Goal: Information Seeking & Learning: Learn about a topic

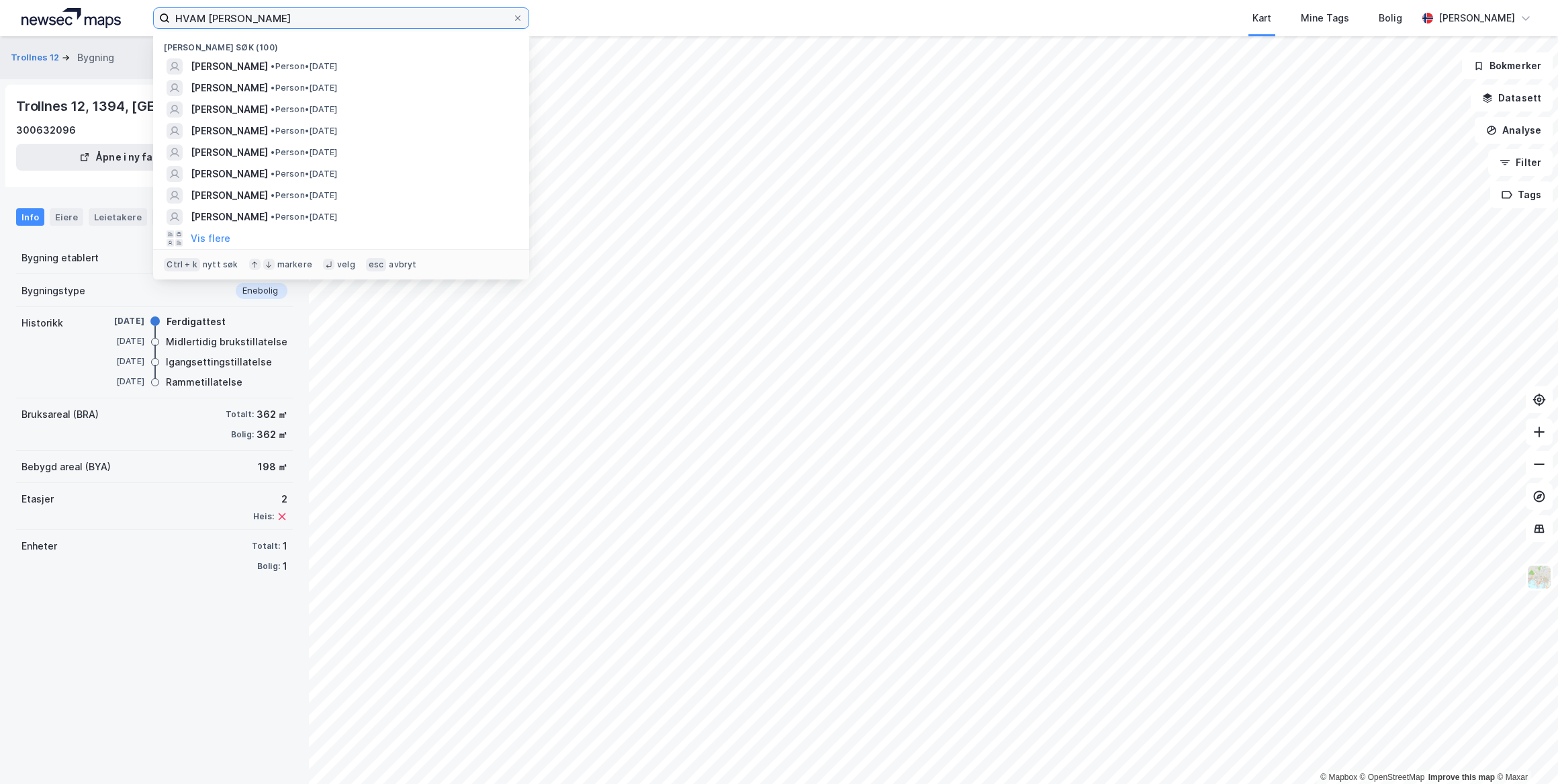
drag, startPoint x: 302, startPoint y: 21, endPoint x: 94, endPoint y: 20, distance: 208.0
click at [95, 20] on div "HVAM [PERSON_NAME] søk (100) [PERSON_NAME] • Person • [DATE] [PERSON_NAME] • Pe…" at bounding box center [779, 18] width 1558 height 36
paste input "[PERSON_NAME]"
type input "[PERSON_NAME]"
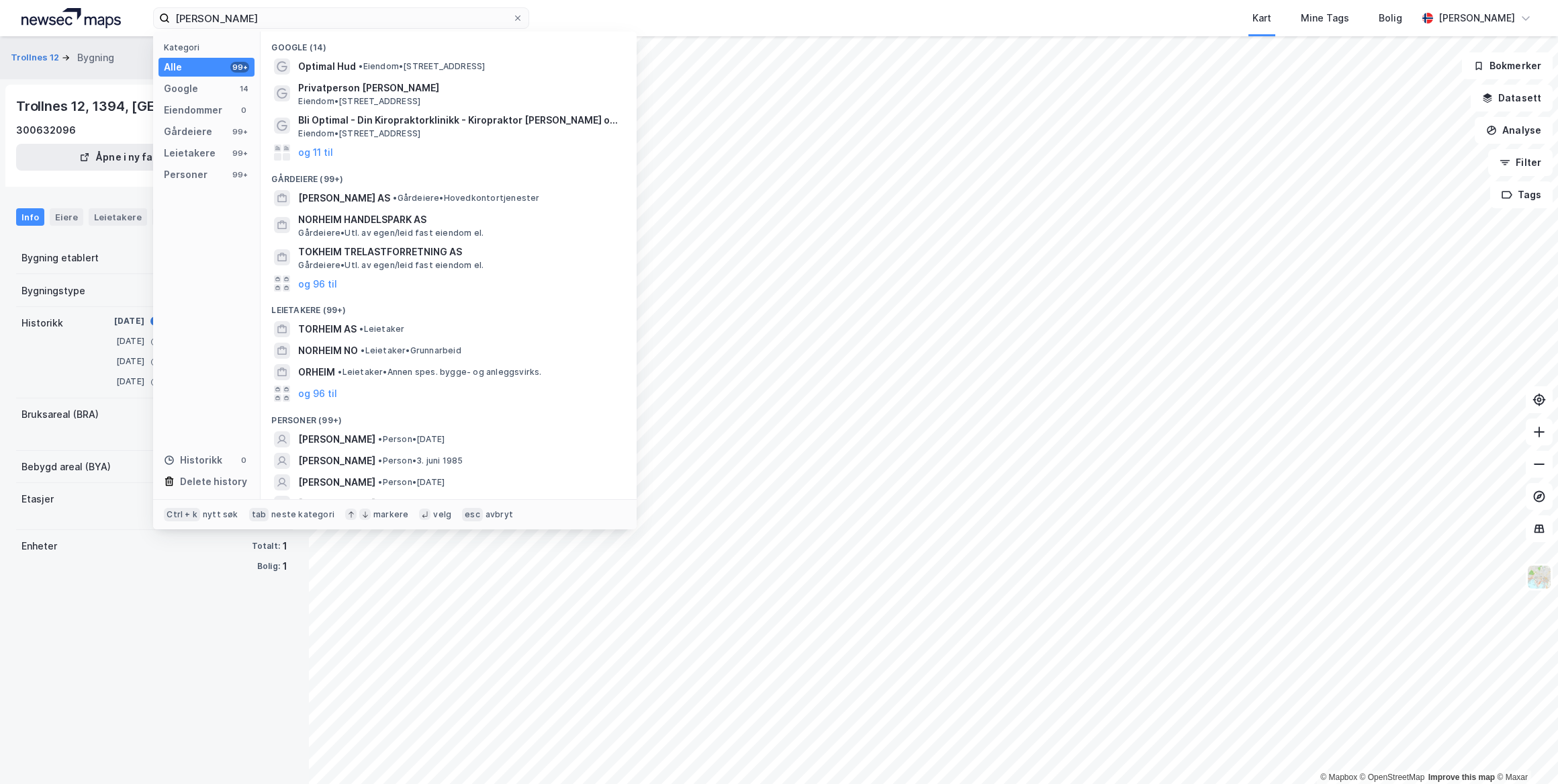
click at [149, 601] on div "Trollnes 12 Bygning Tilbake Trollnes 12, 1394, AKERSHUS 300632096 Åpne i ny fan…" at bounding box center [155, 409] width 309 height 747
click at [276, 20] on input "[PERSON_NAME]" at bounding box center [340, 18] width 342 height 20
click at [336, 457] on span "[PERSON_NAME]" at bounding box center [336, 460] width 77 height 16
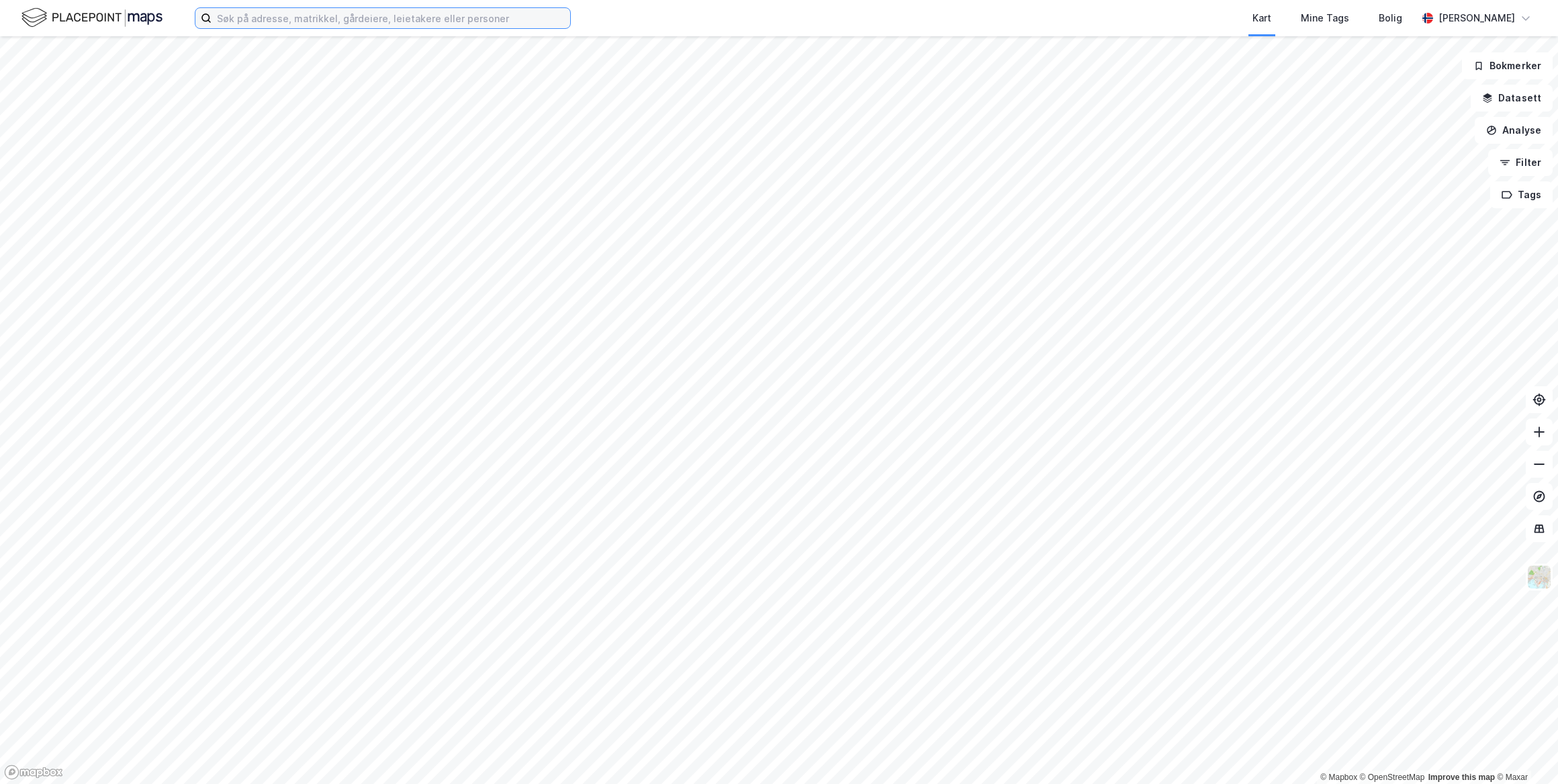
click at [263, 15] on input at bounding box center [390, 18] width 359 height 20
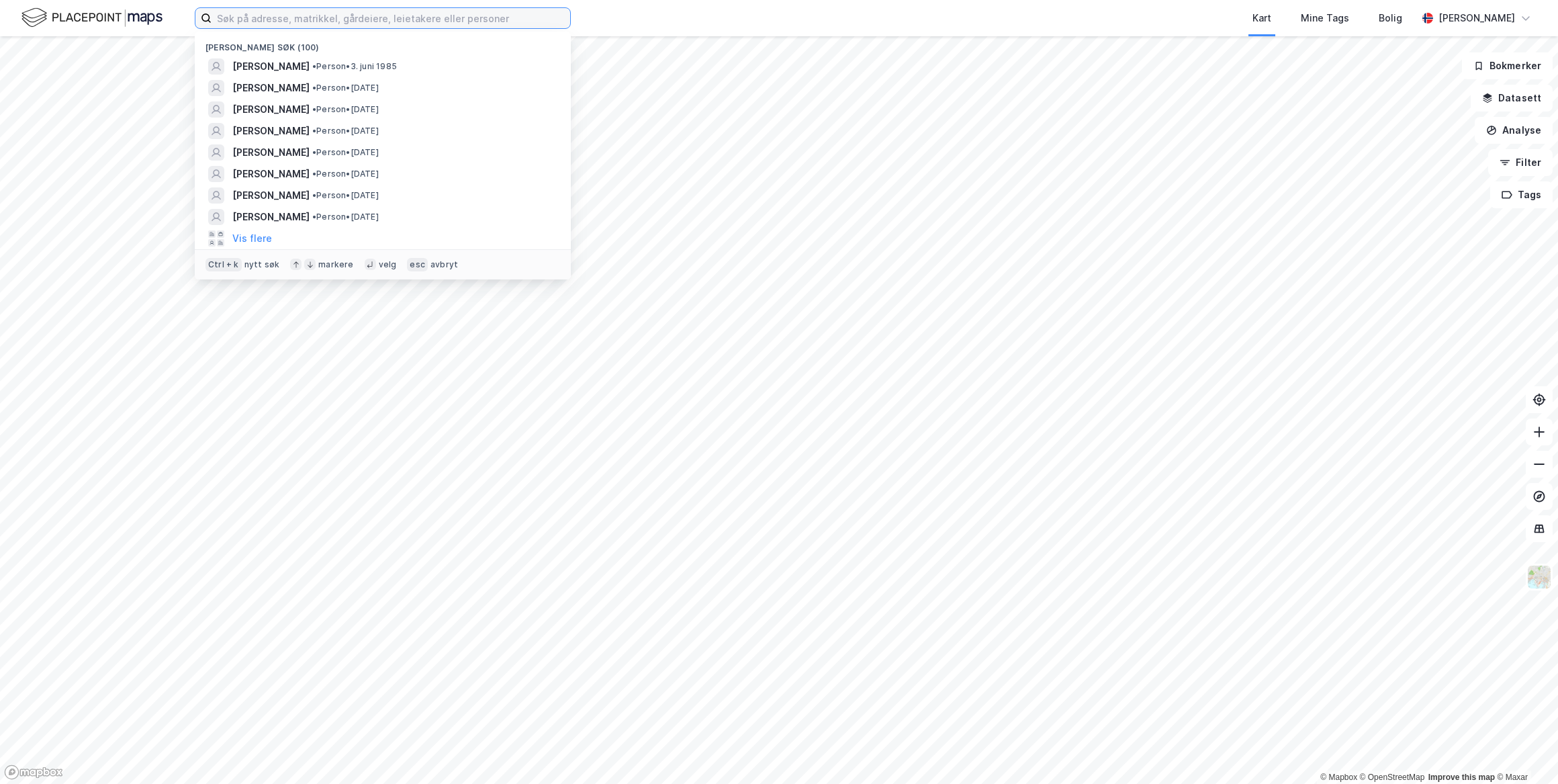
paste input "[PERSON_NAME]"
type input "[PERSON_NAME]"
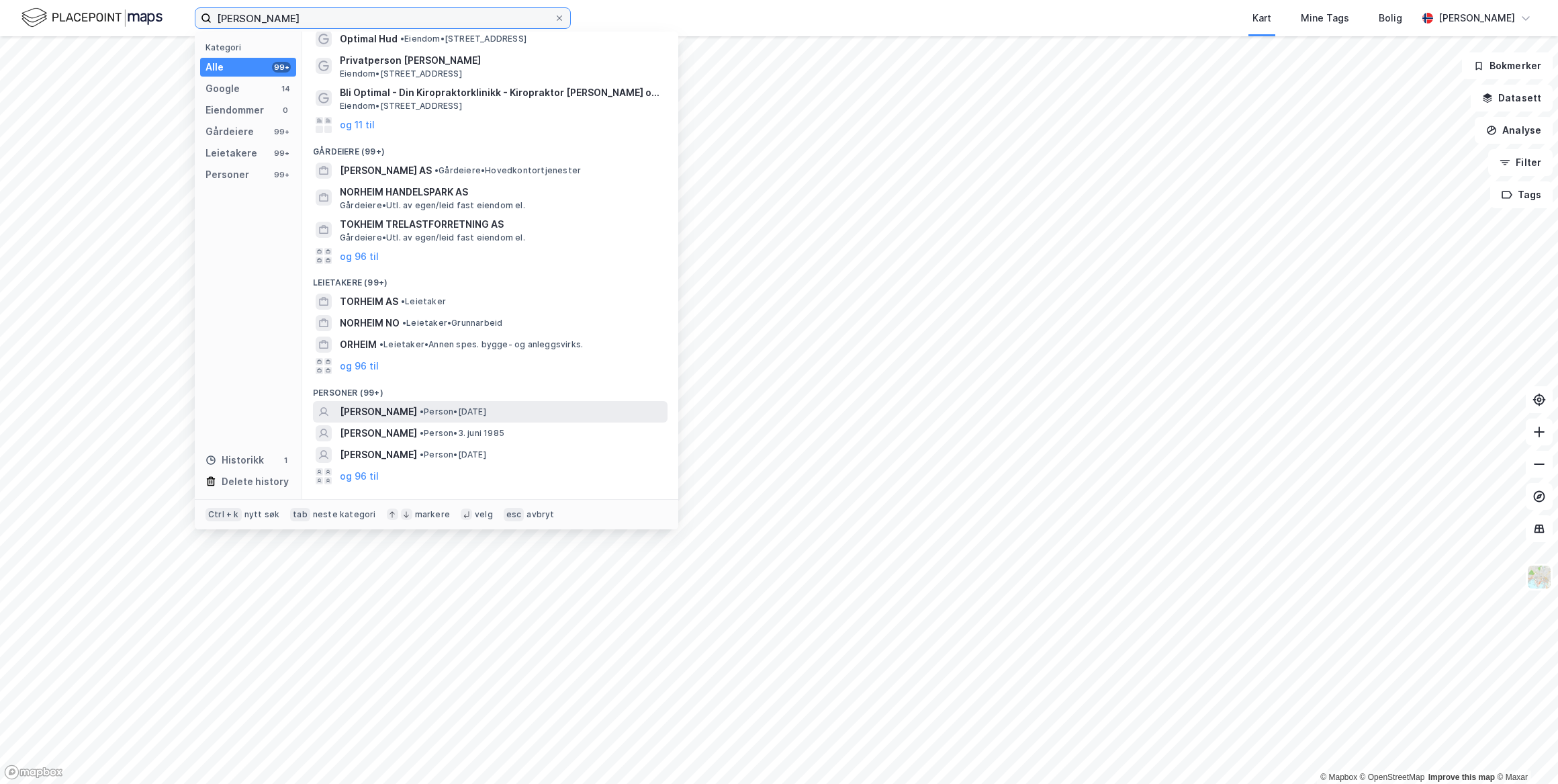
scroll to position [60, 0]
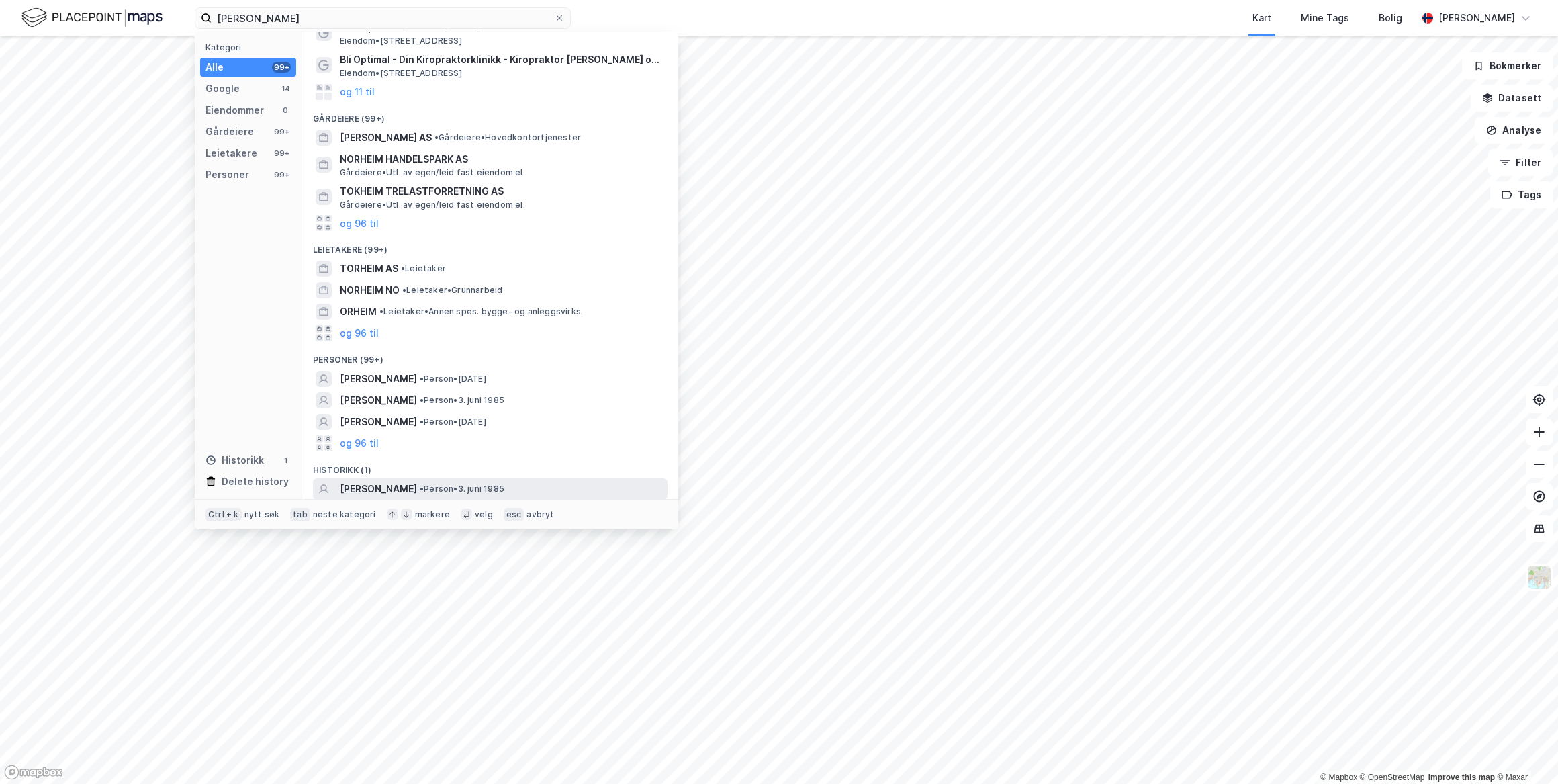
click at [391, 487] on span "[PERSON_NAME]" at bounding box center [379, 488] width 77 height 16
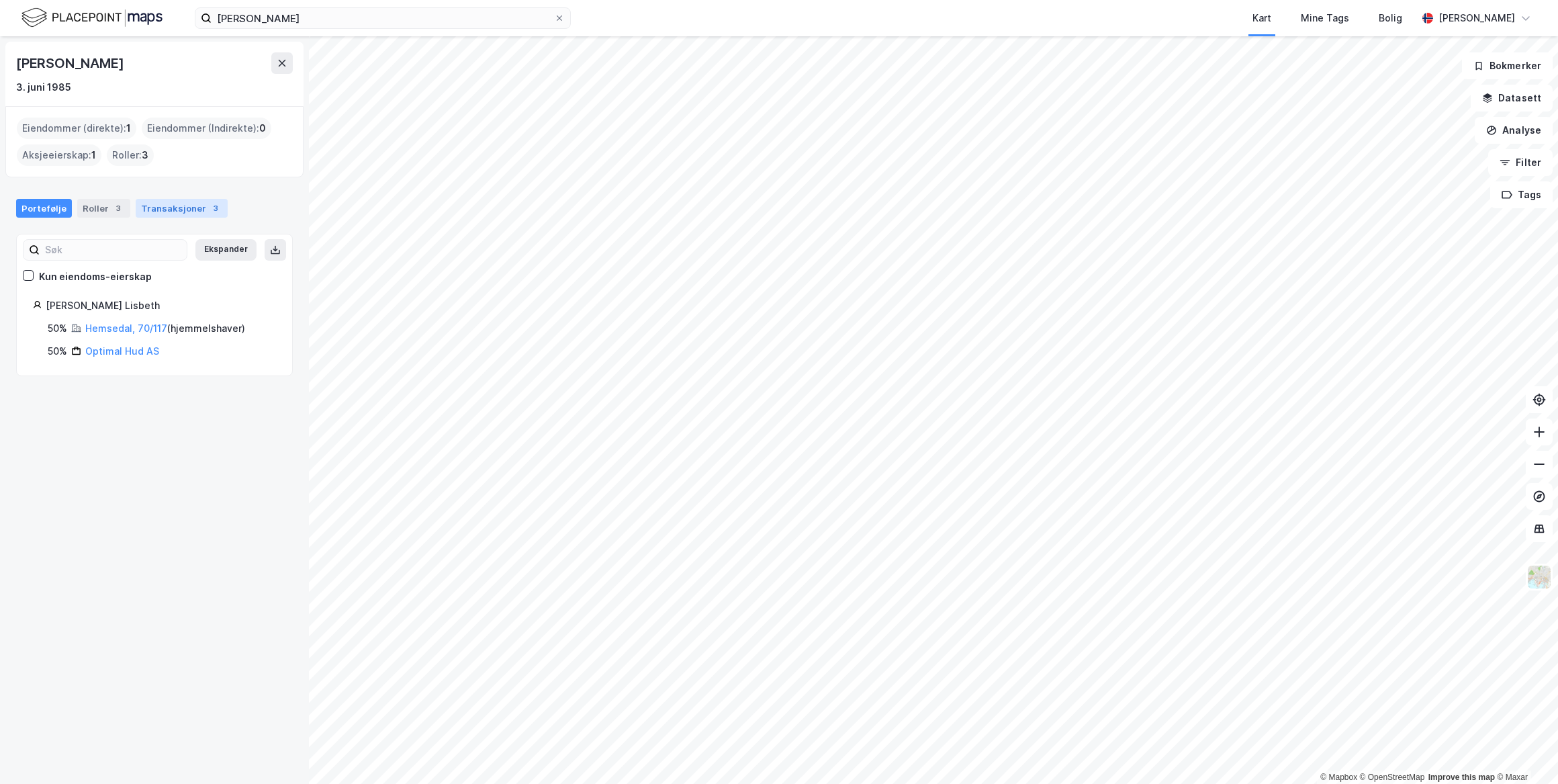
click at [157, 202] on div "Transaksjoner 3" at bounding box center [182, 208] width 92 height 19
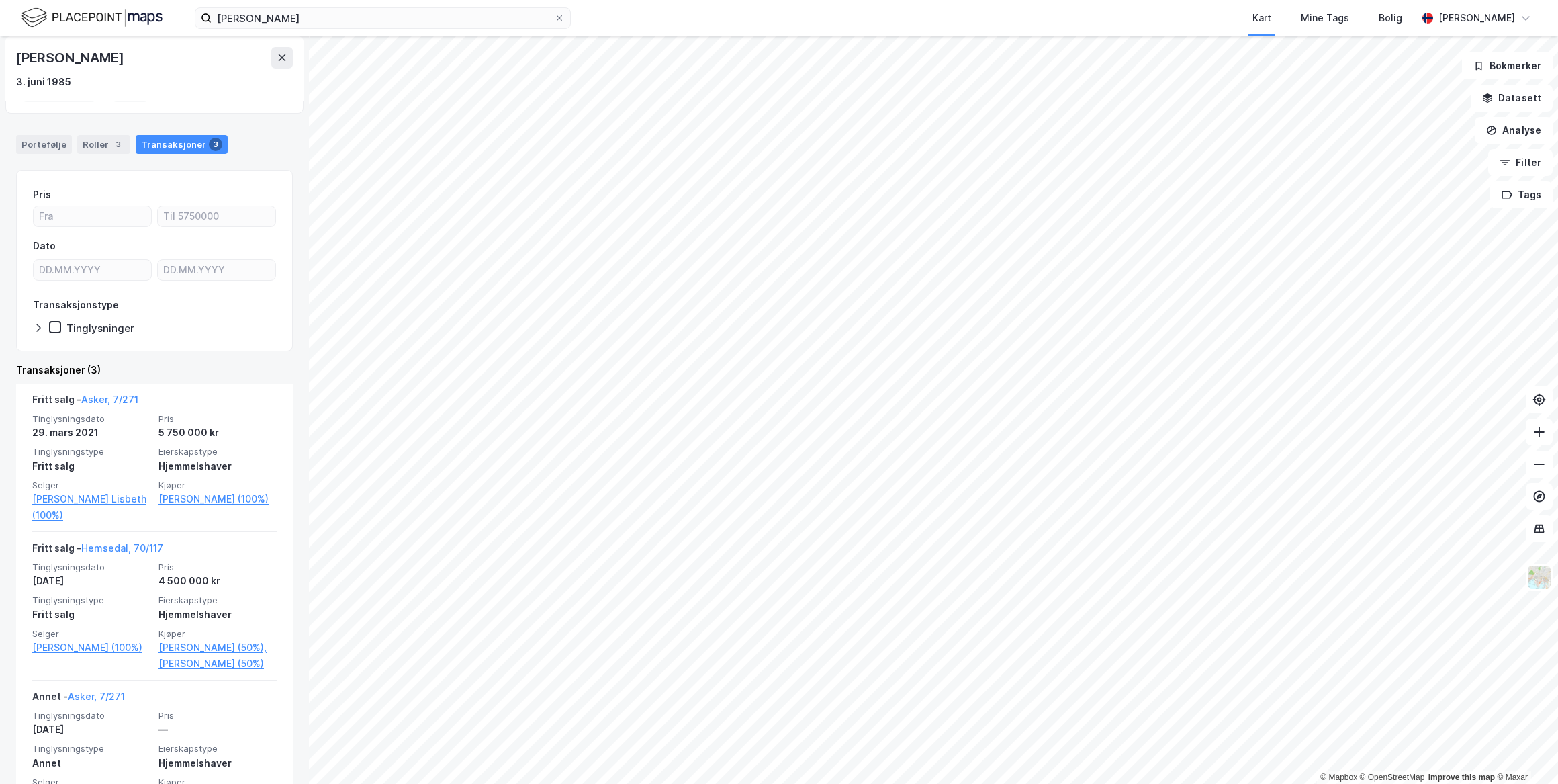
scroll to position [139, 0]
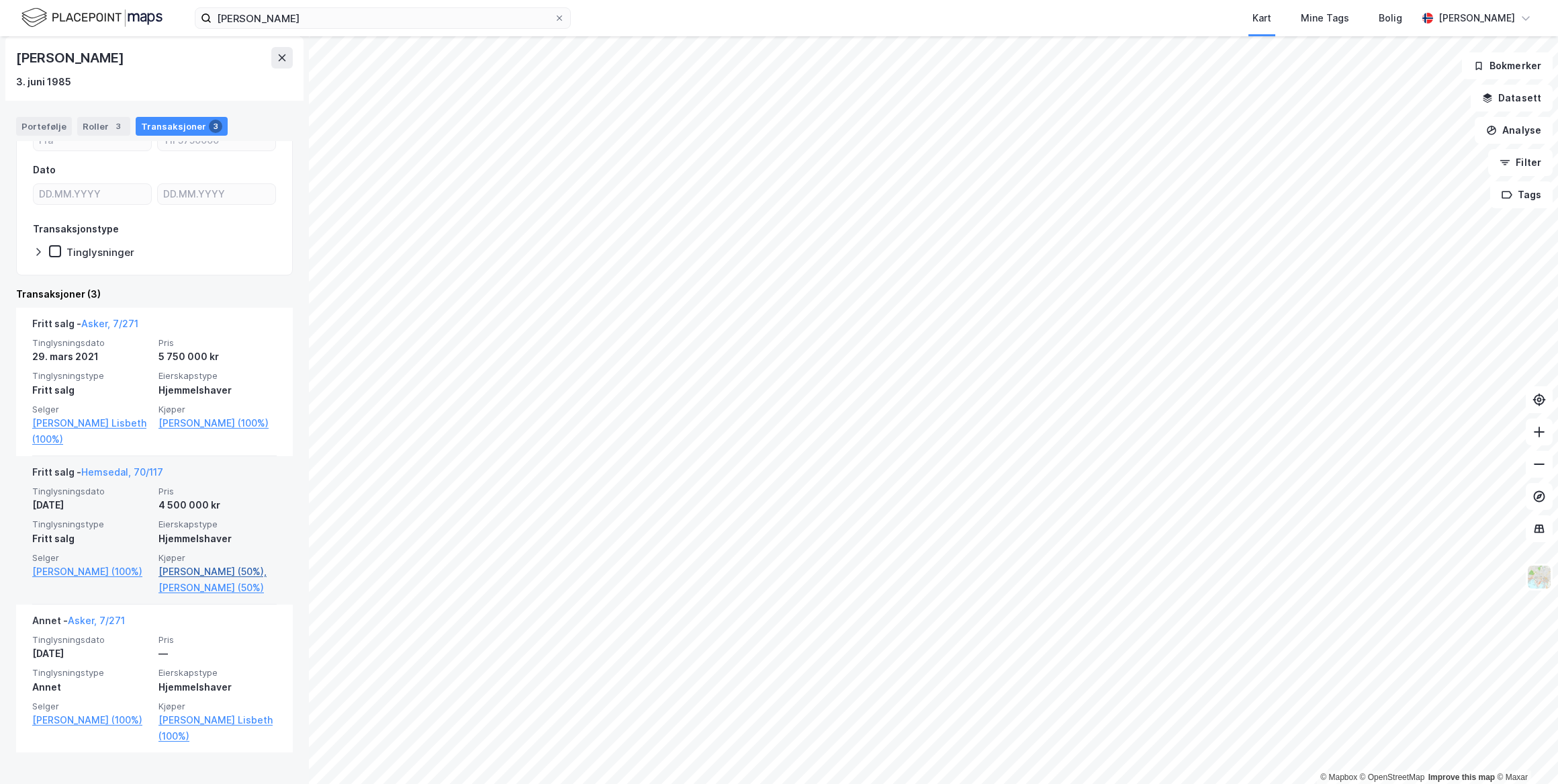
click at [189, 567] on link "Paul Adrian (50%)," at bounding box center [217, 571] width 118 height 16
